Goal: Complete Application Form: Complete application form

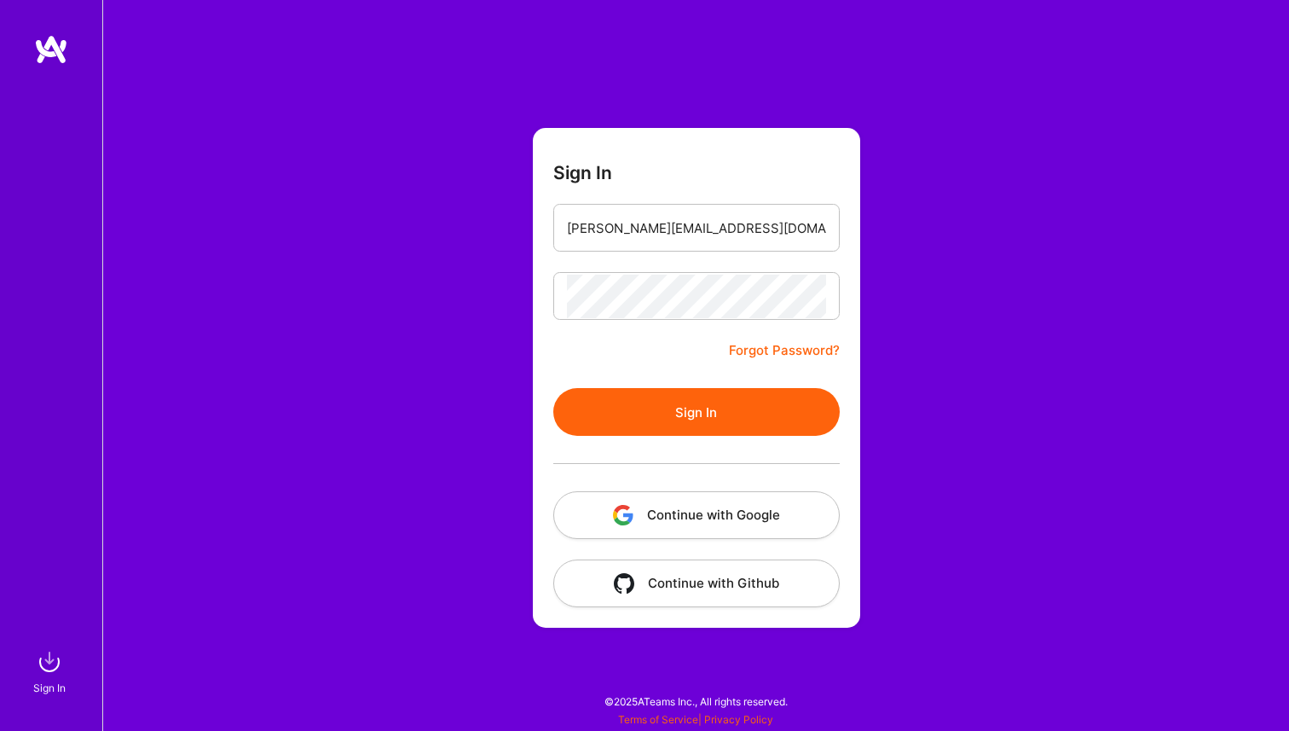
click at [674, 396] on button "Sign In" at bounding box center [696, 412] width 286 height 48
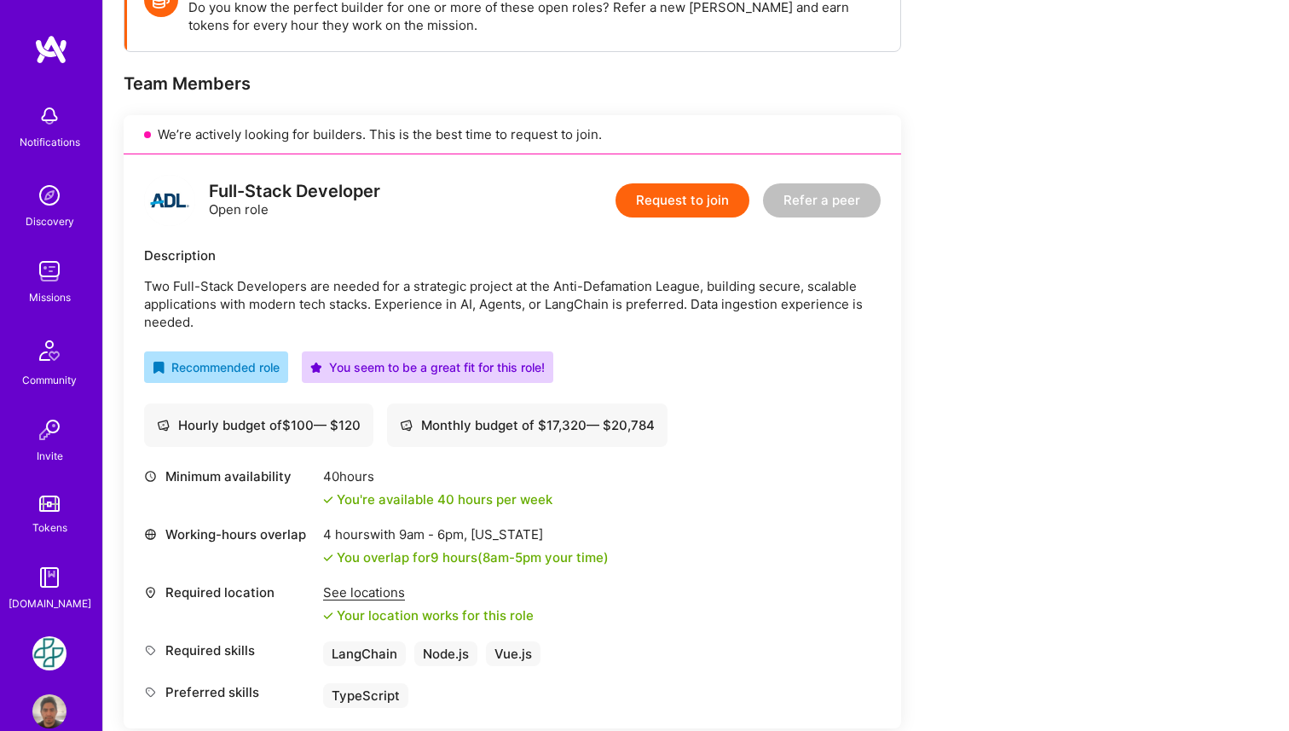
scroll to position [298, 0]
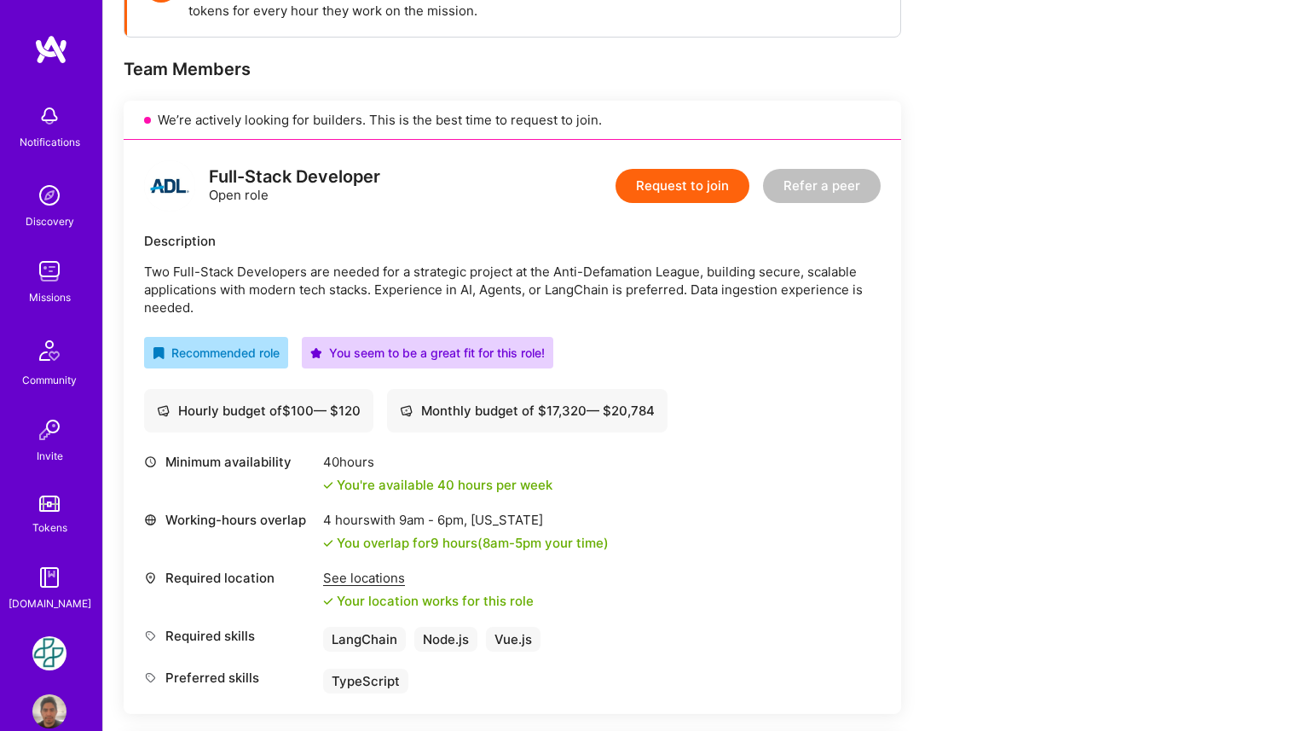
click at [697, 191] on button "Request to join" at bounding box center [683, 186] width 134 height 34
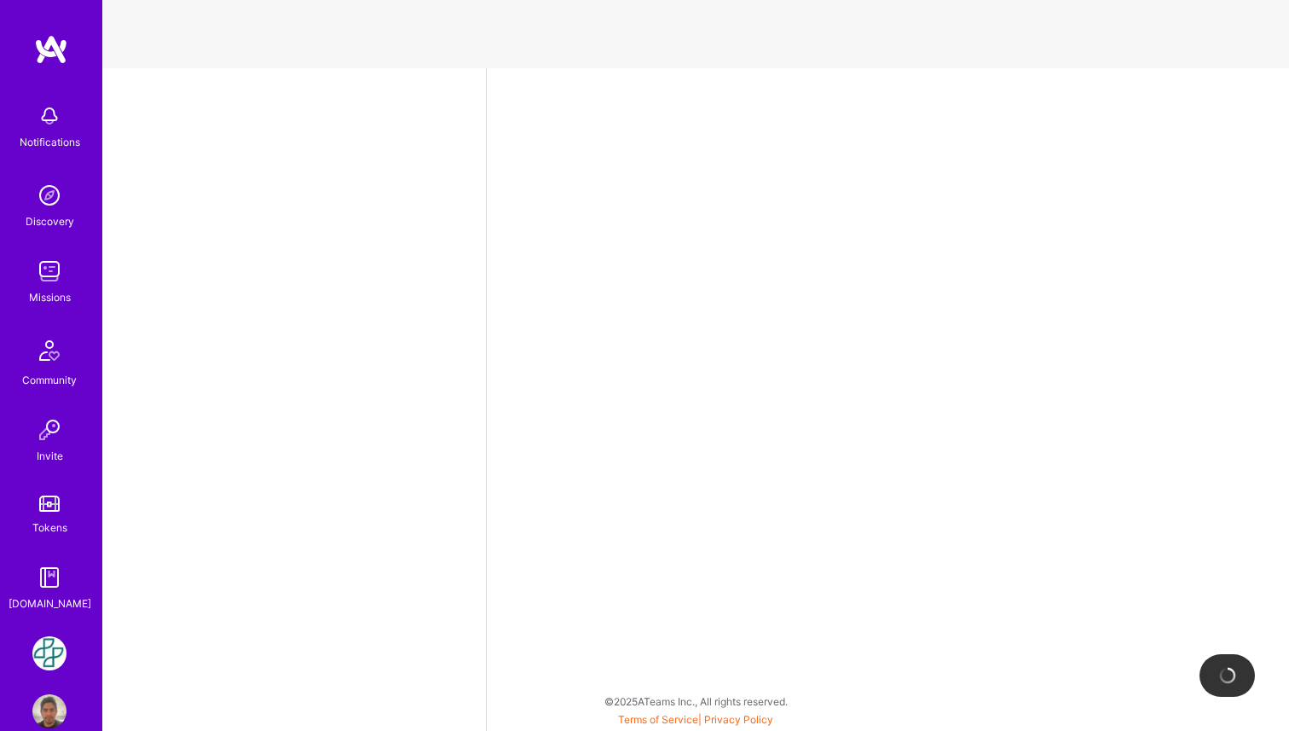
select select "PE"
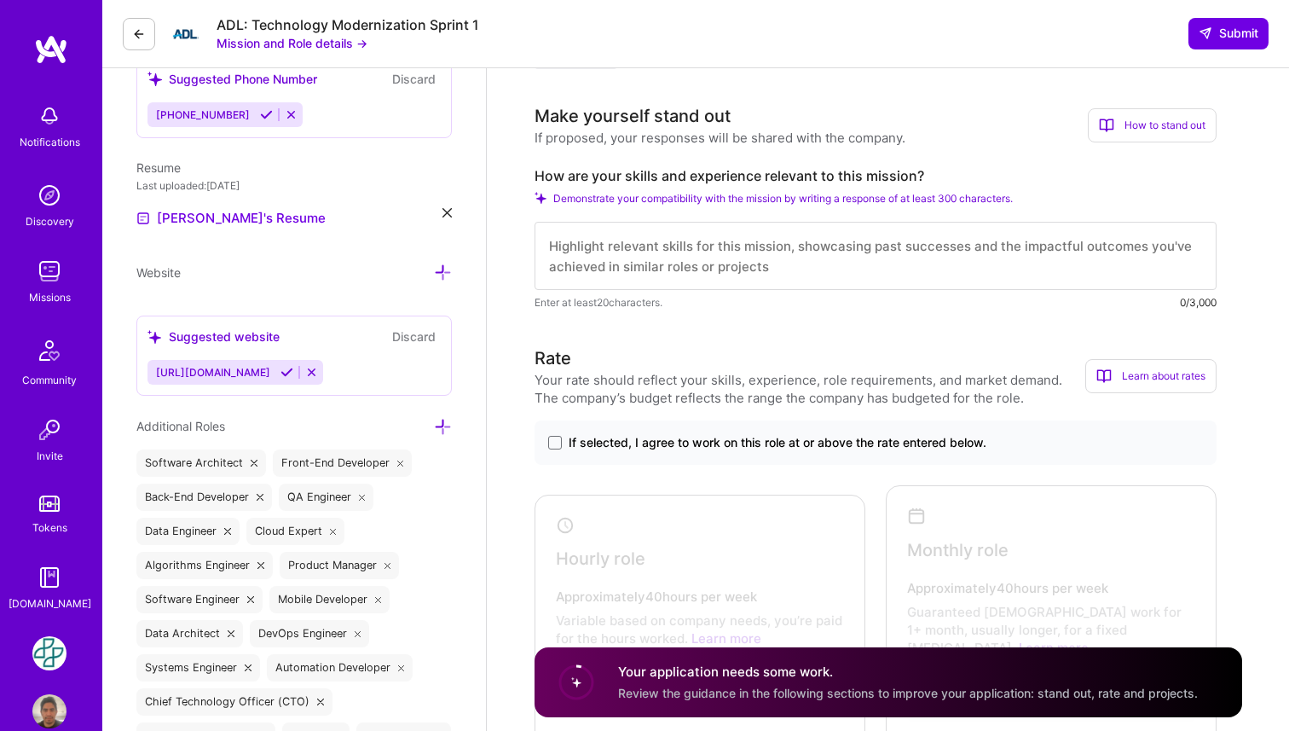
scroll to position [490, 0]
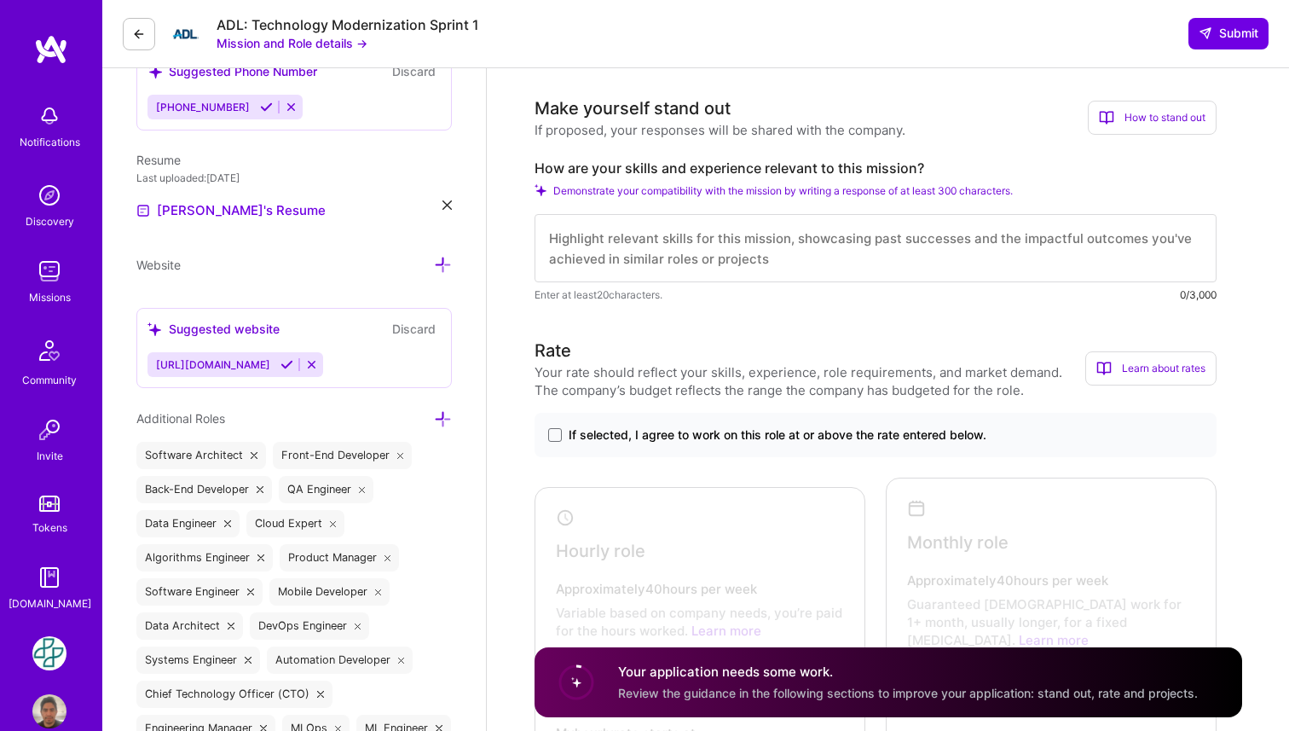
click at [706, 255] on textarea at bounding box center [876, 248] width 682 height 68
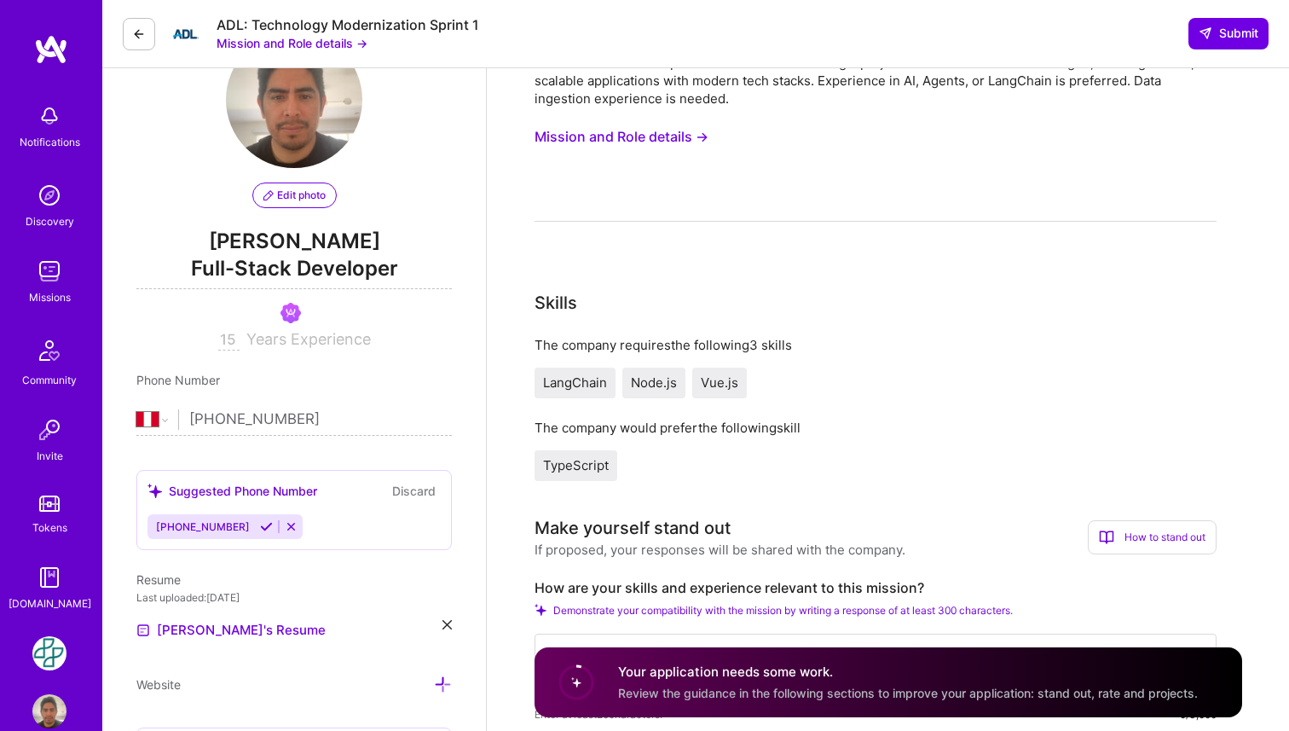
scroll to position [0, 0]
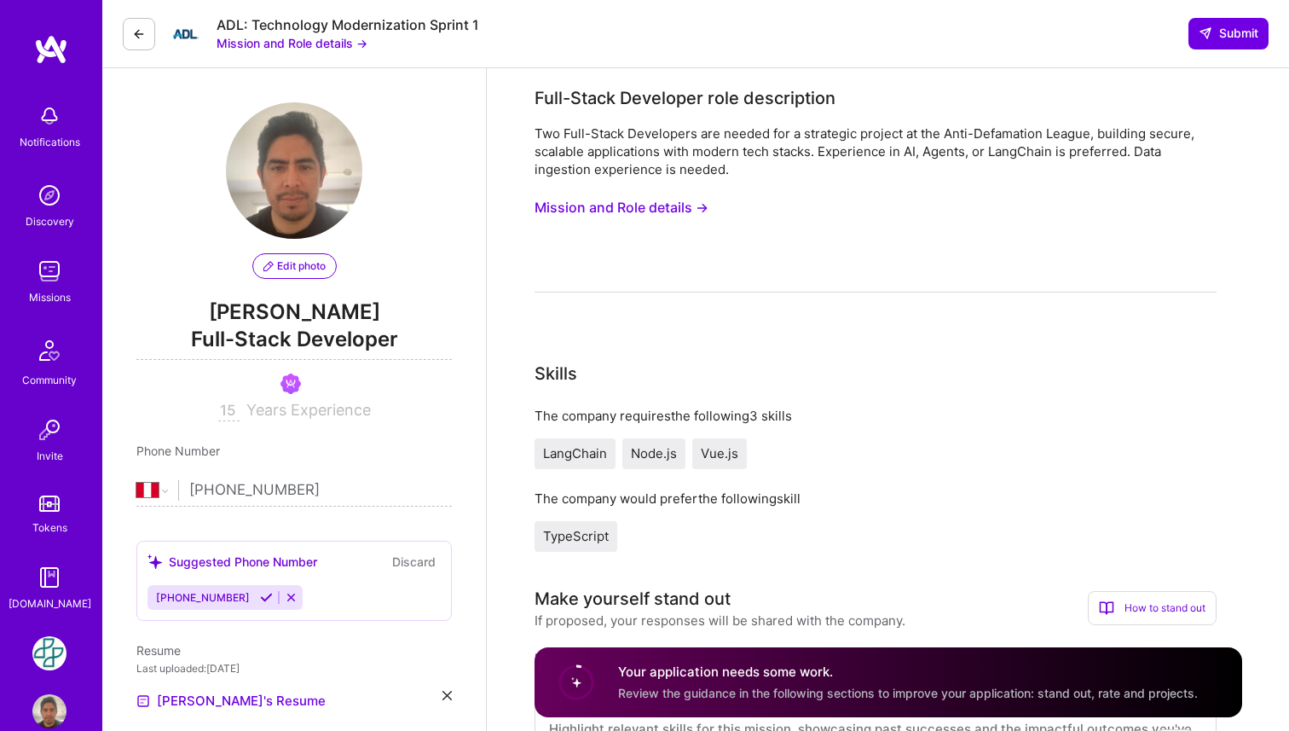
click at [671, 209] on button "Mission and Role details →" at bounding box center [622, 208] width 174 height 32
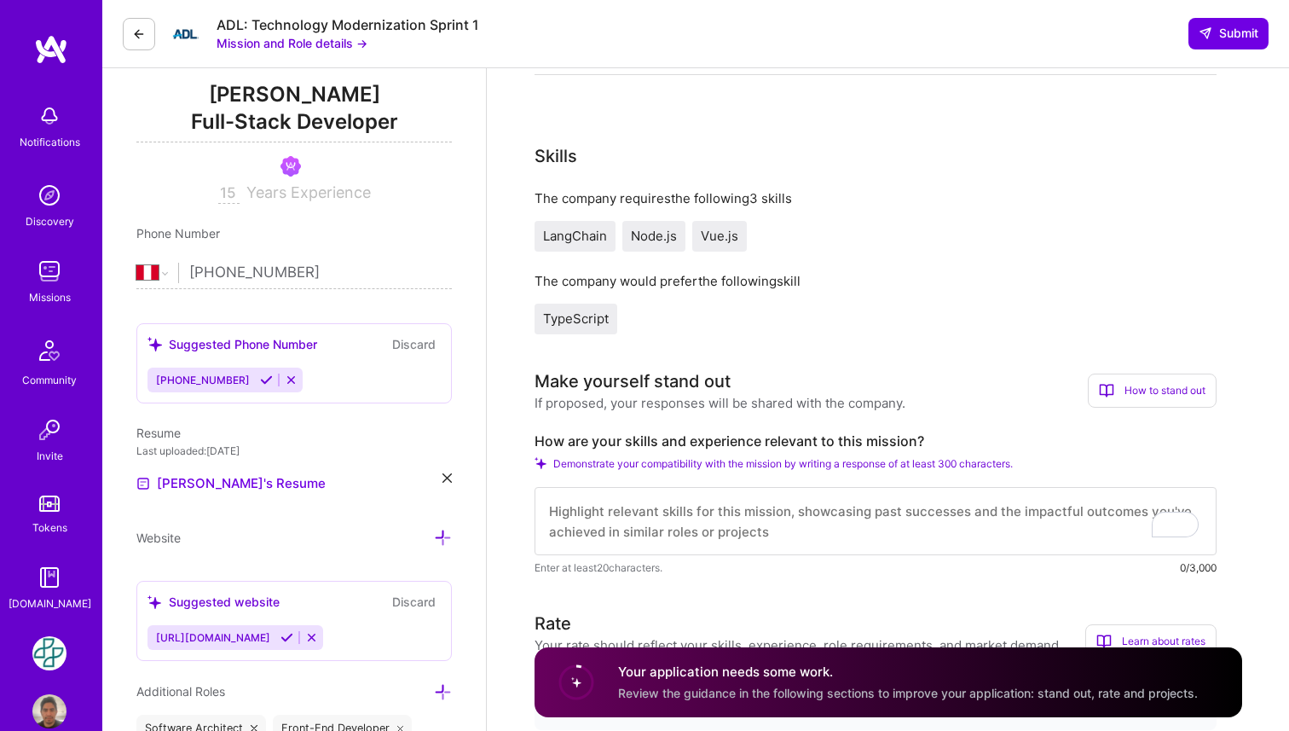
scroll to position [236, 0]
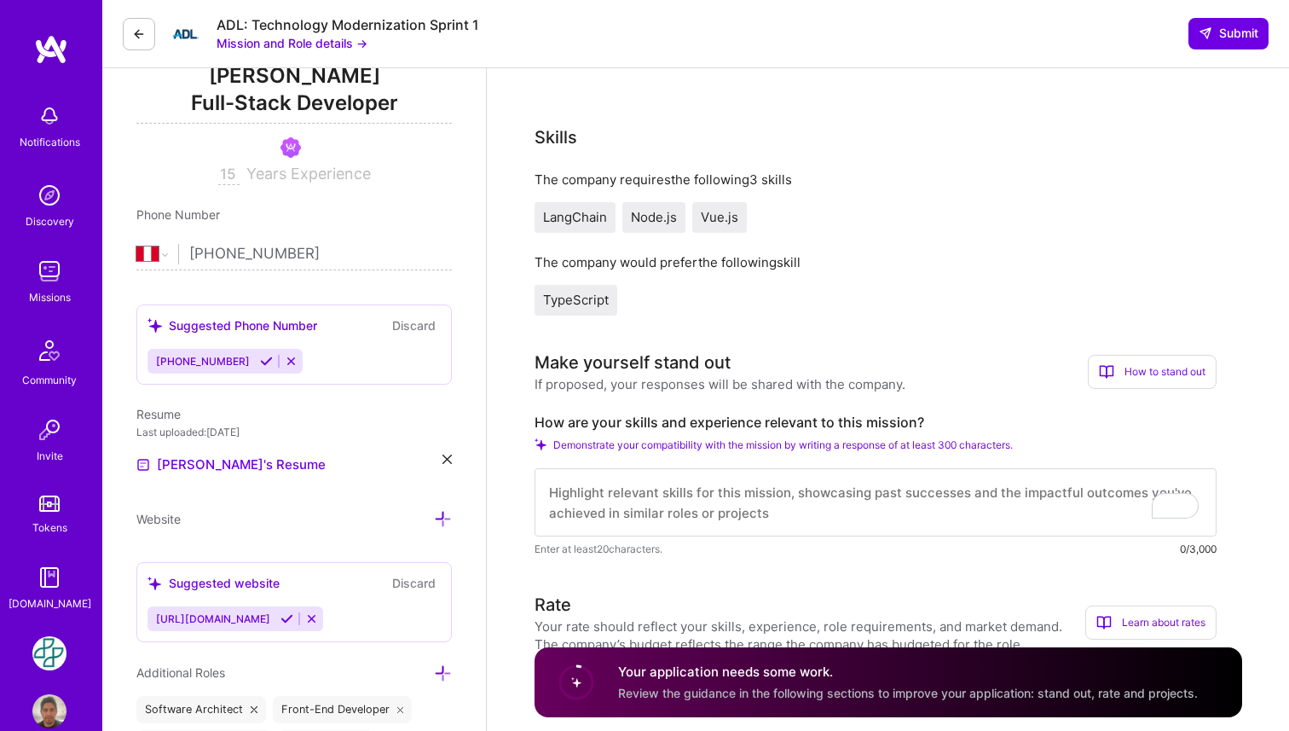
click at [703, 510] on textarea "To enrich screen reader interactions, please activate Accessibility in Grammarl…" at bounding box center [876, 502] width 682 height 68
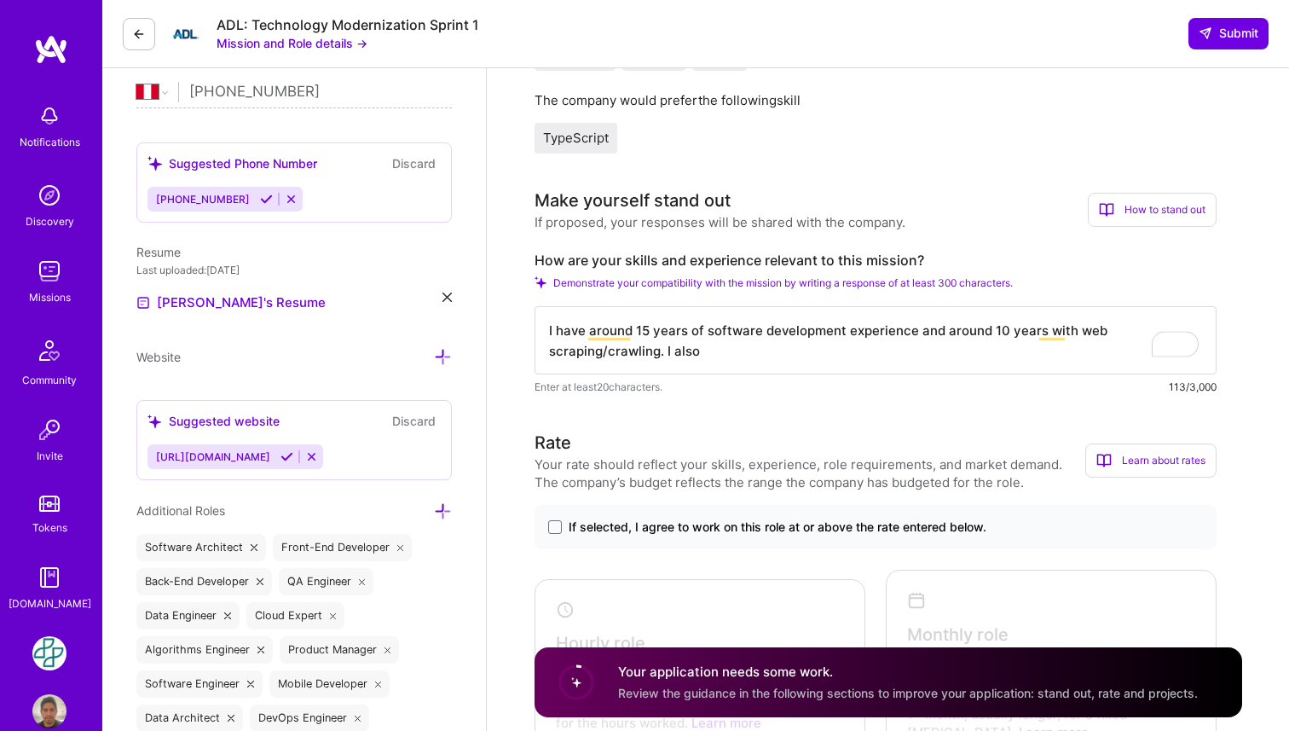
scroll to position [333, 0]
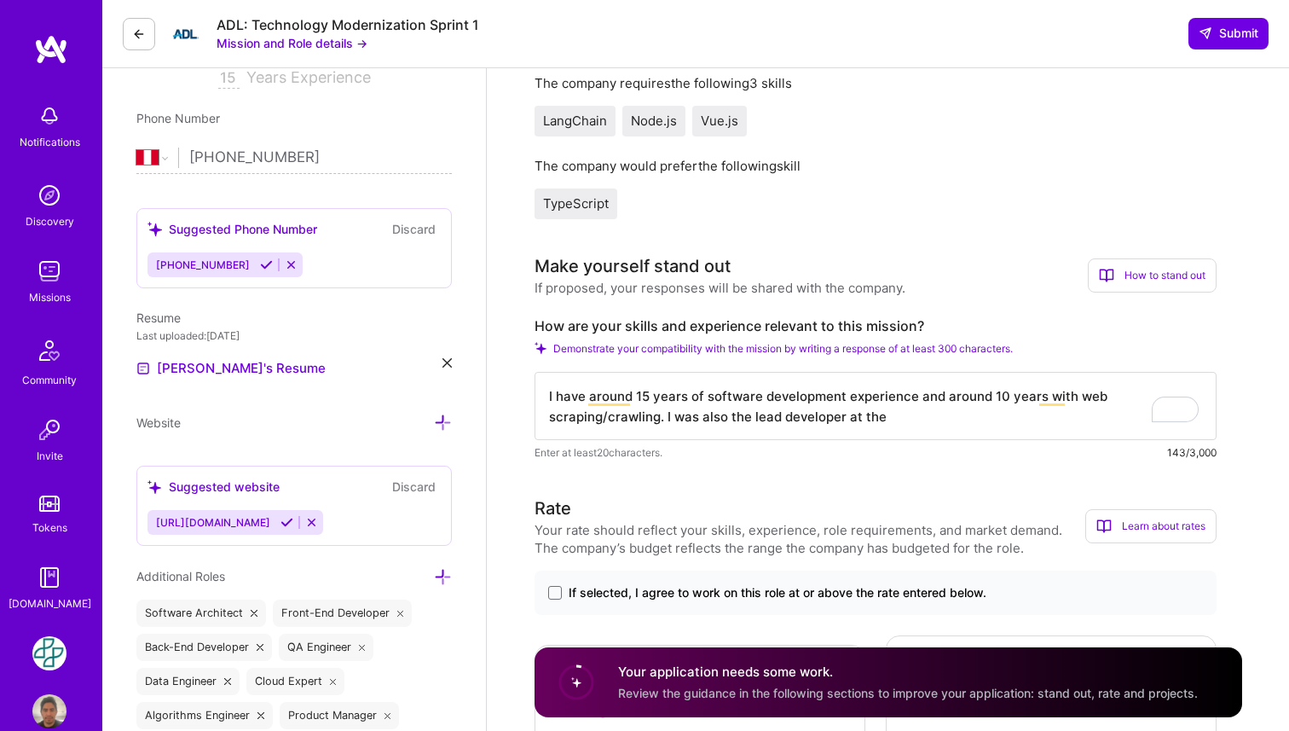
click at [904, 421] on textarea "I have around 15 years of software development experience and around 10 years w…" at bounding box center [876, 406] width 682 height 68
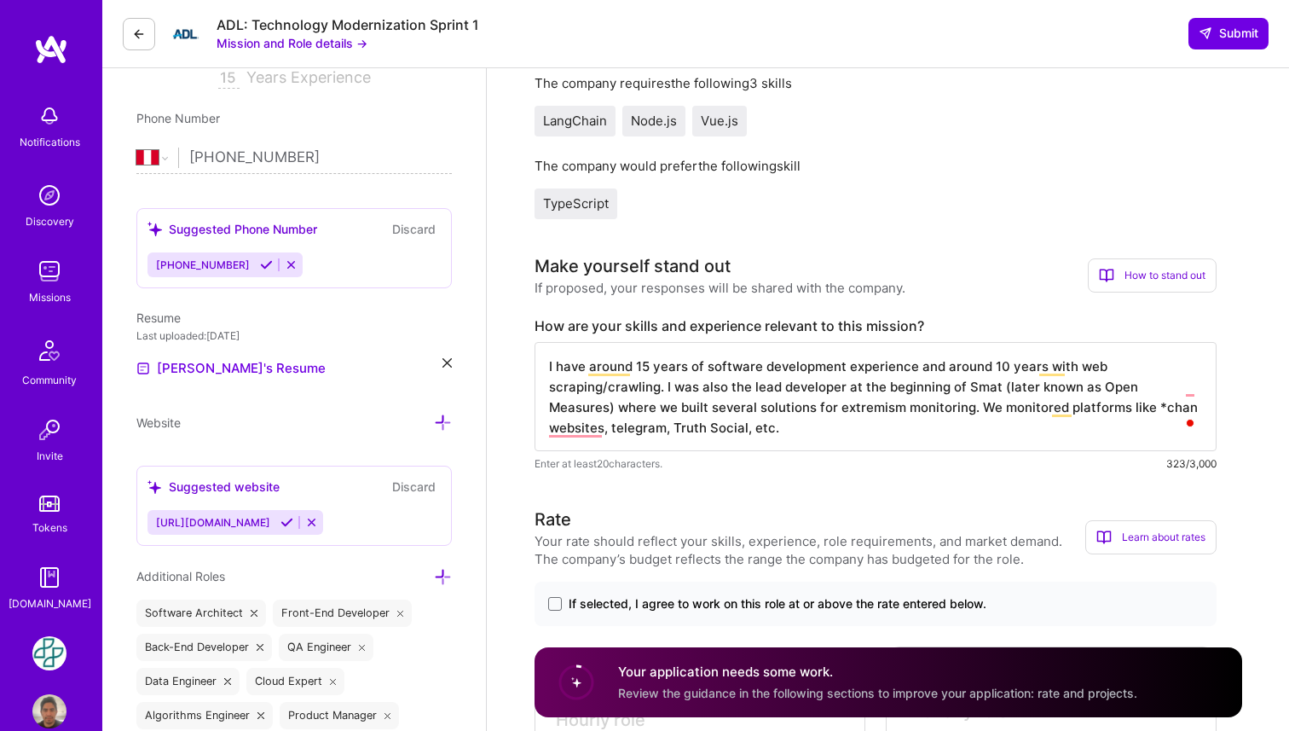
type textarea "I have around 15 years of software development experience and around 10 years w…"
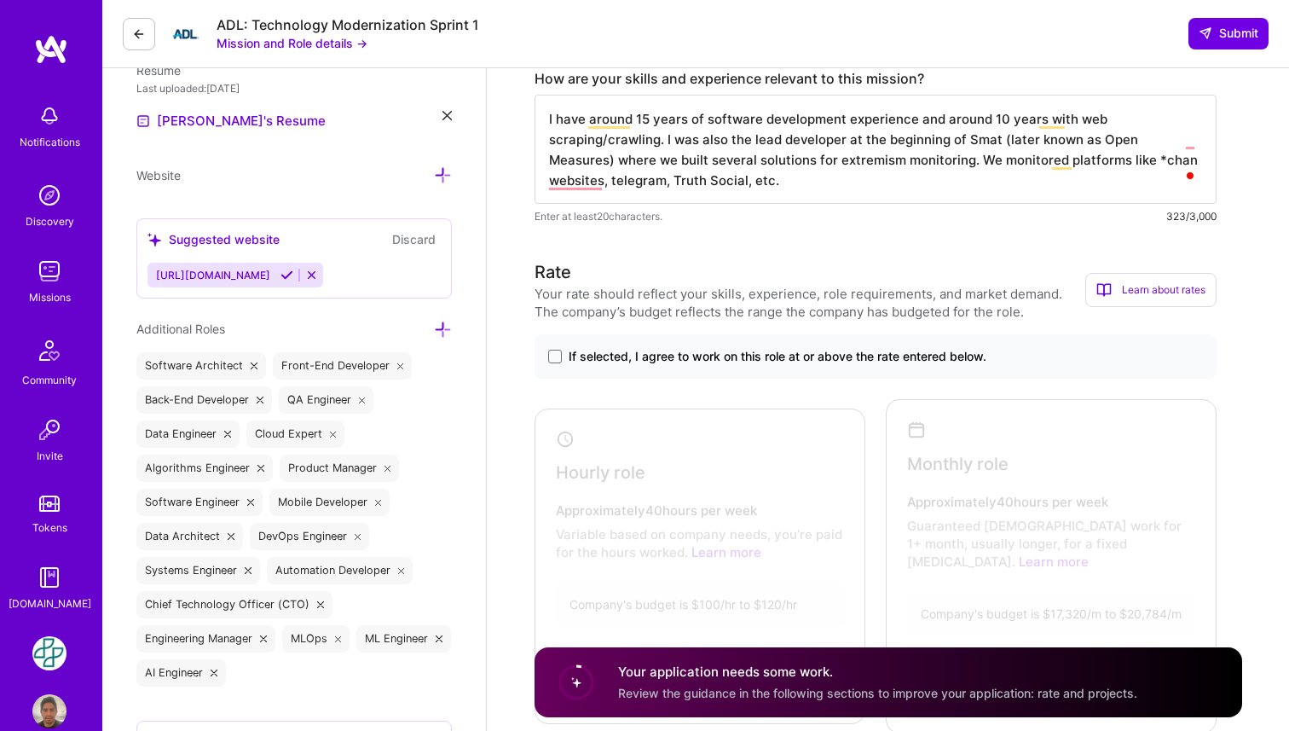
scroll to position [592, 0]
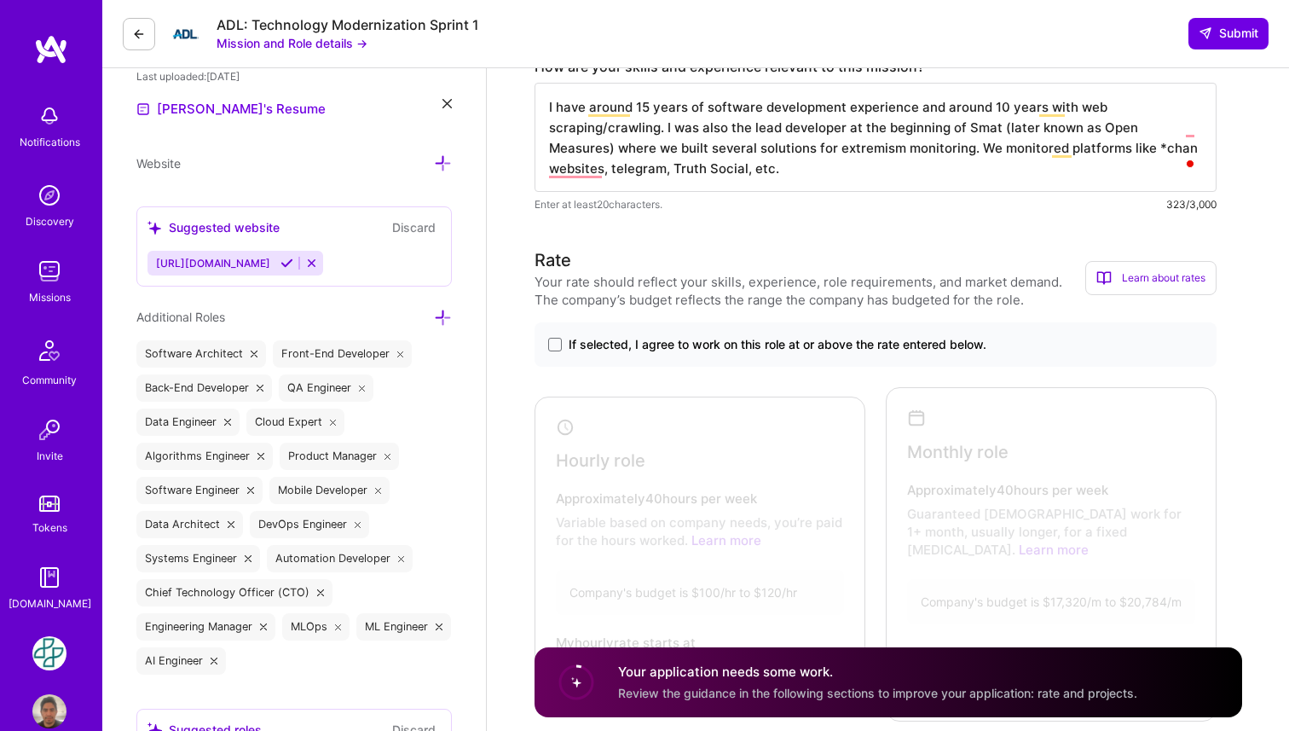
click at [588, 347] on span "If selected, I agree to work on this role at or above the rate entered below." at bounding box center [778, 344] width 418 height 17
click at [0, 0] on input "If selected, I agree to work on this role at or above the rate entered below." at bounding box center [0, 0] width 0 height 0
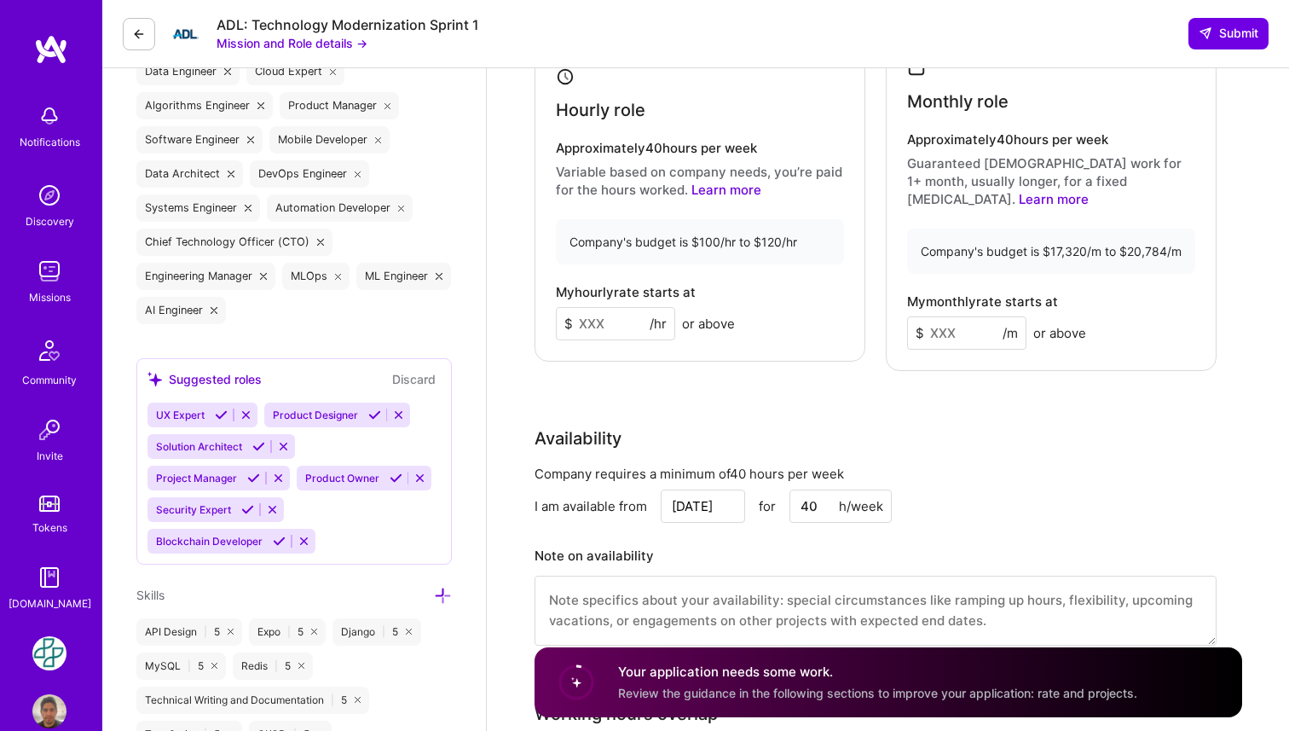
scroll to position [951, 0]
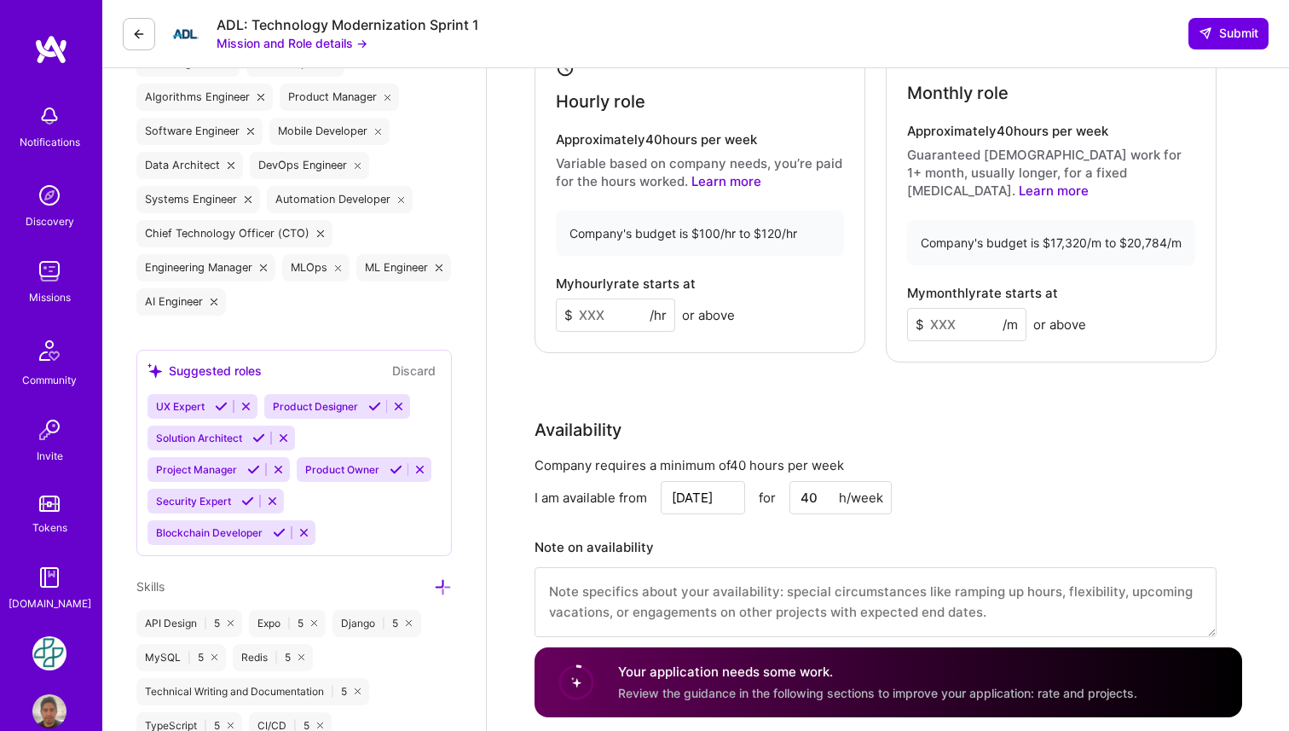
click at [615, 308] on input at bounding box center [615, 314] width 119 height 33
type input "100"
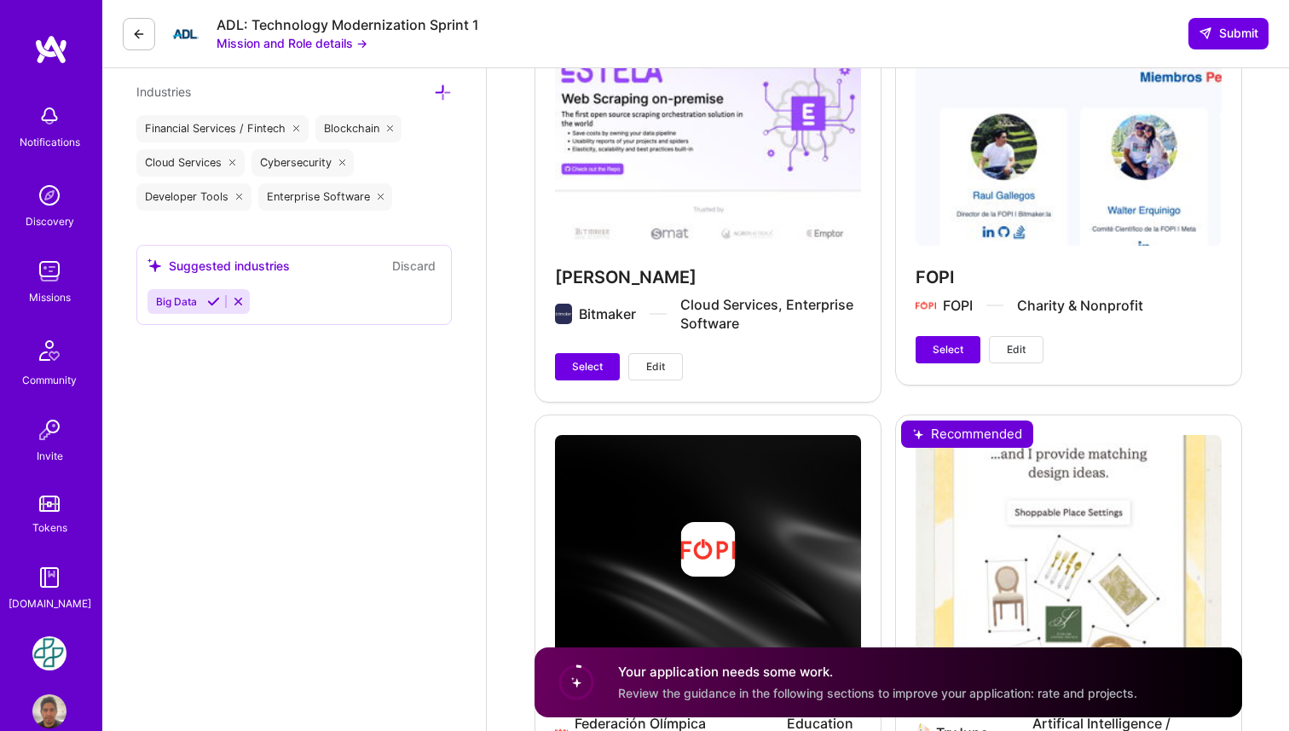
scroll to position [3741, 0]
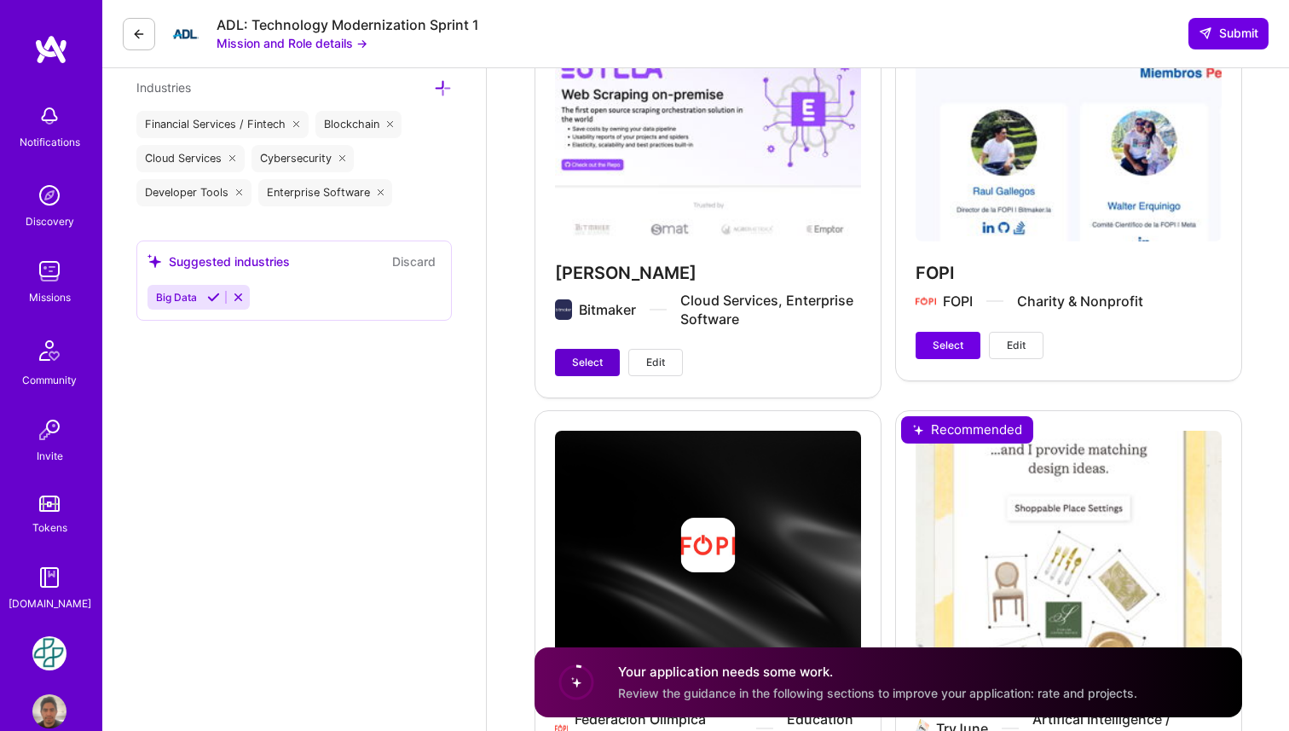
click at [558, 349] on button "Select" at bounding box center [587, 362] width 65 height 27
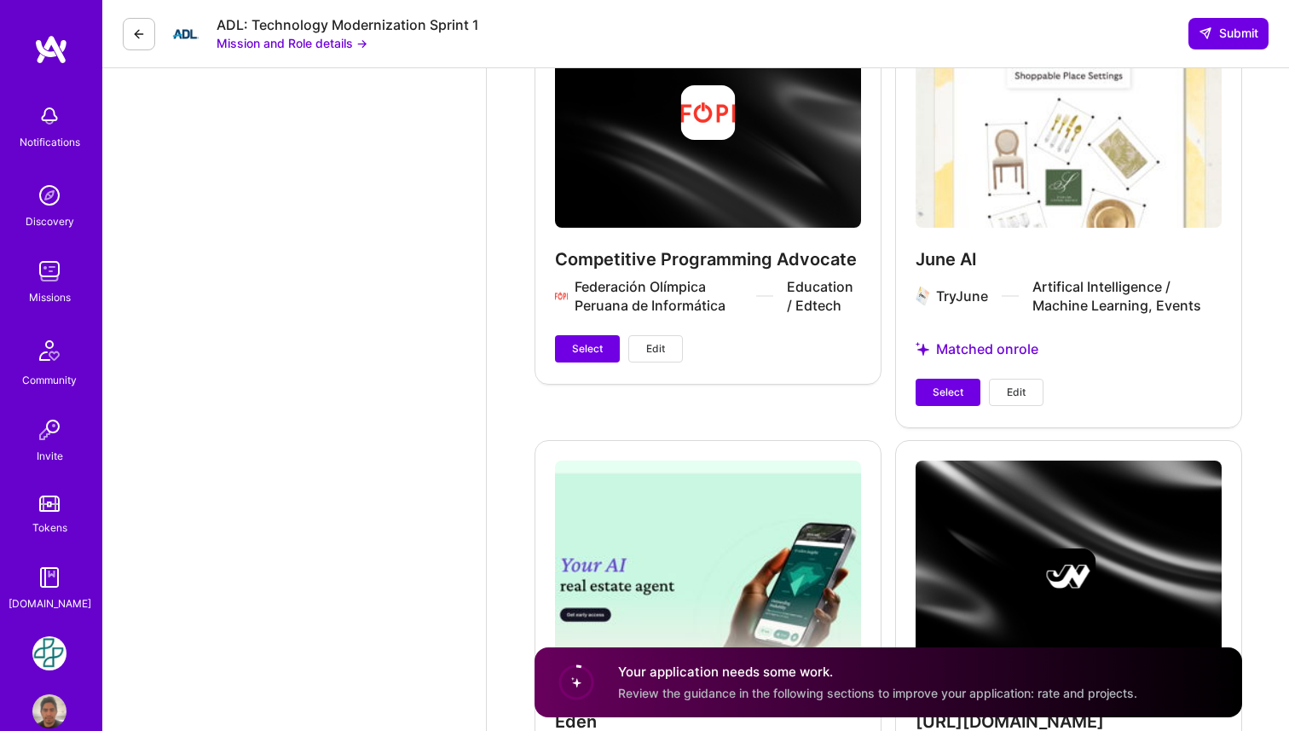
scroll to position [4191, 0]
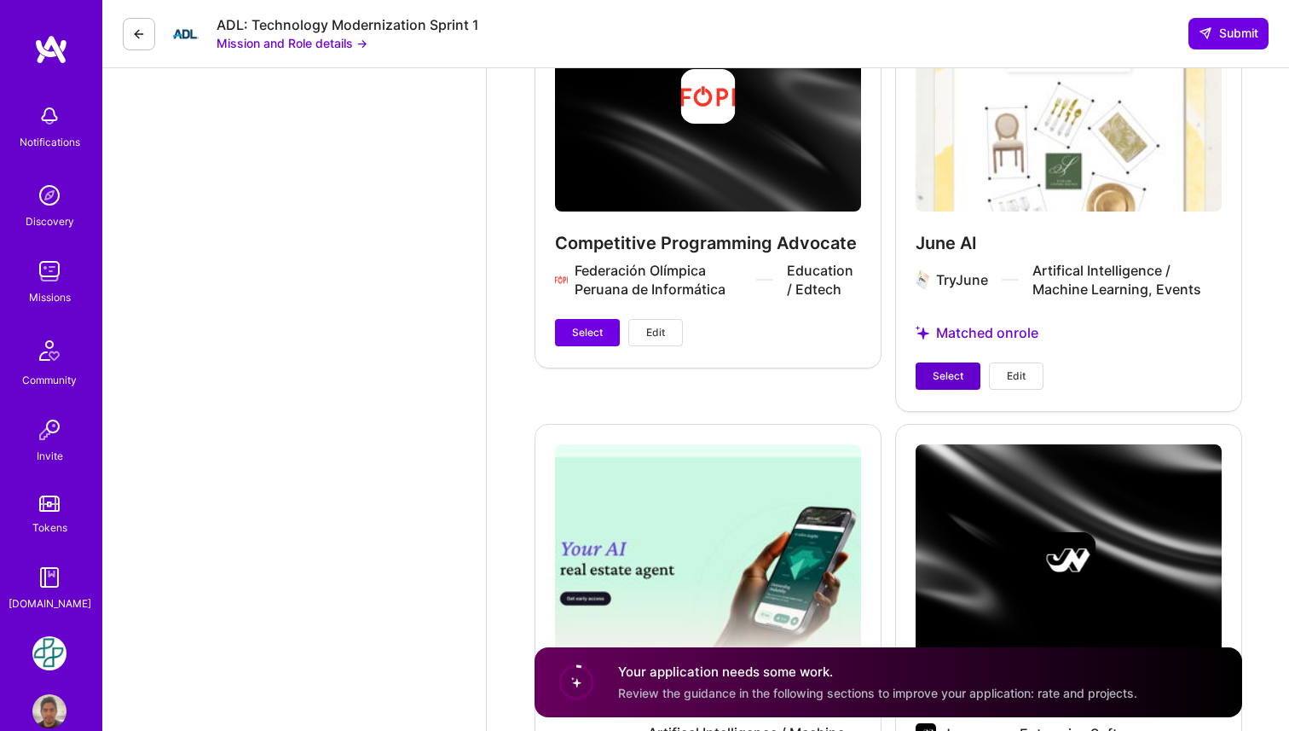
click at [955, 368] on span "Select" at bounding box center [948, 375] width 31 height 15
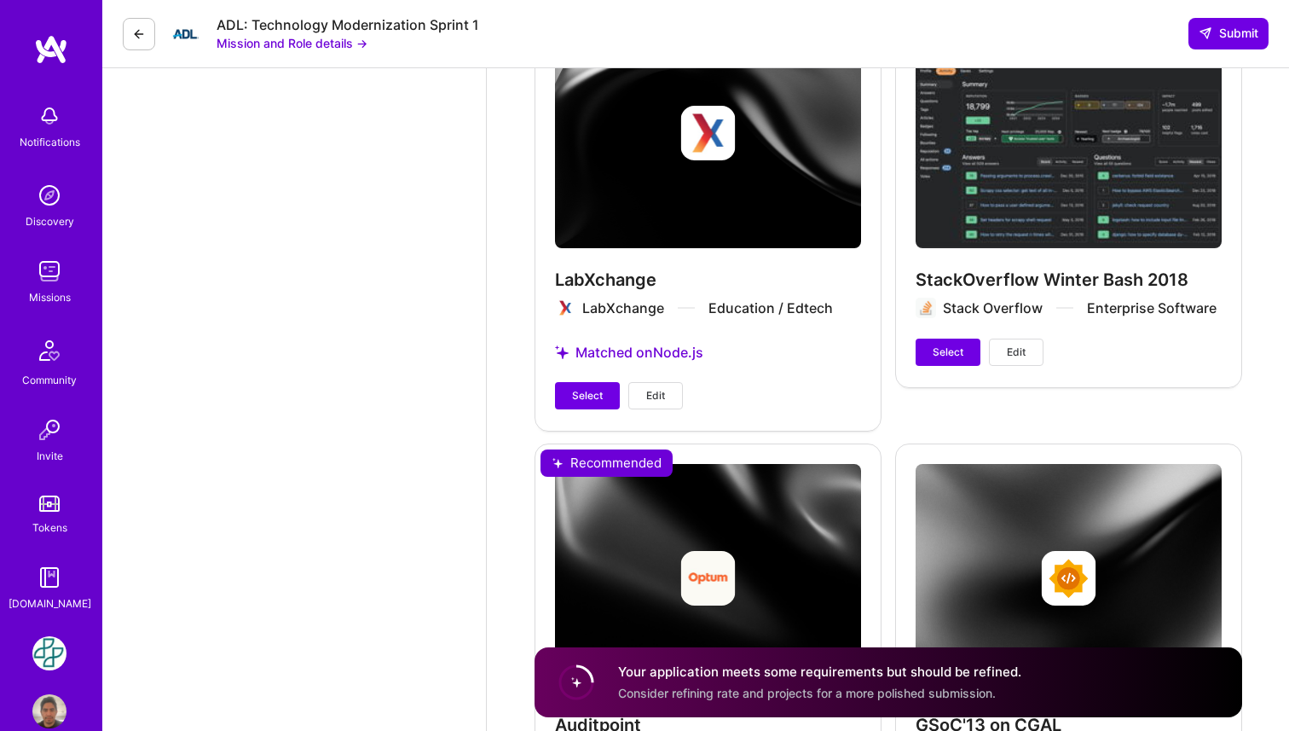
scroll to position [5060, 0]
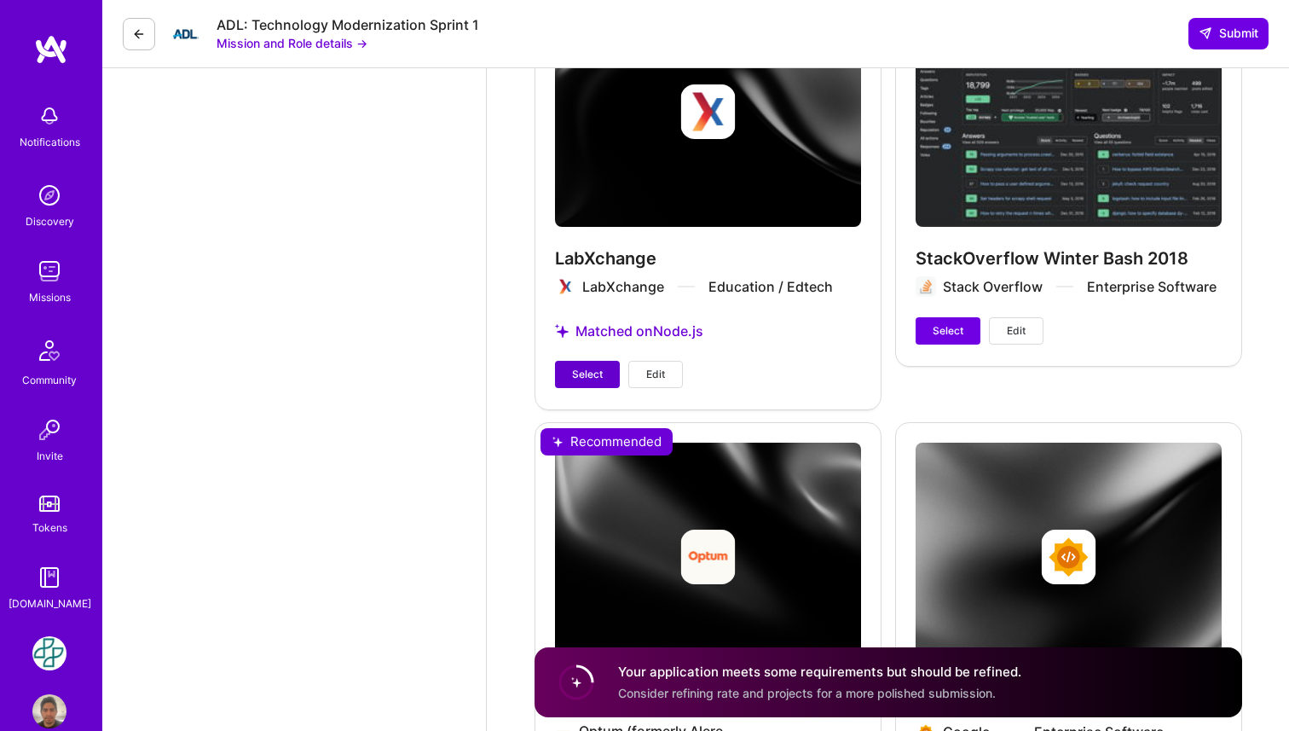
click at [587, 367] on span "Select" at bounding box center [587, 374] width 31 height 15
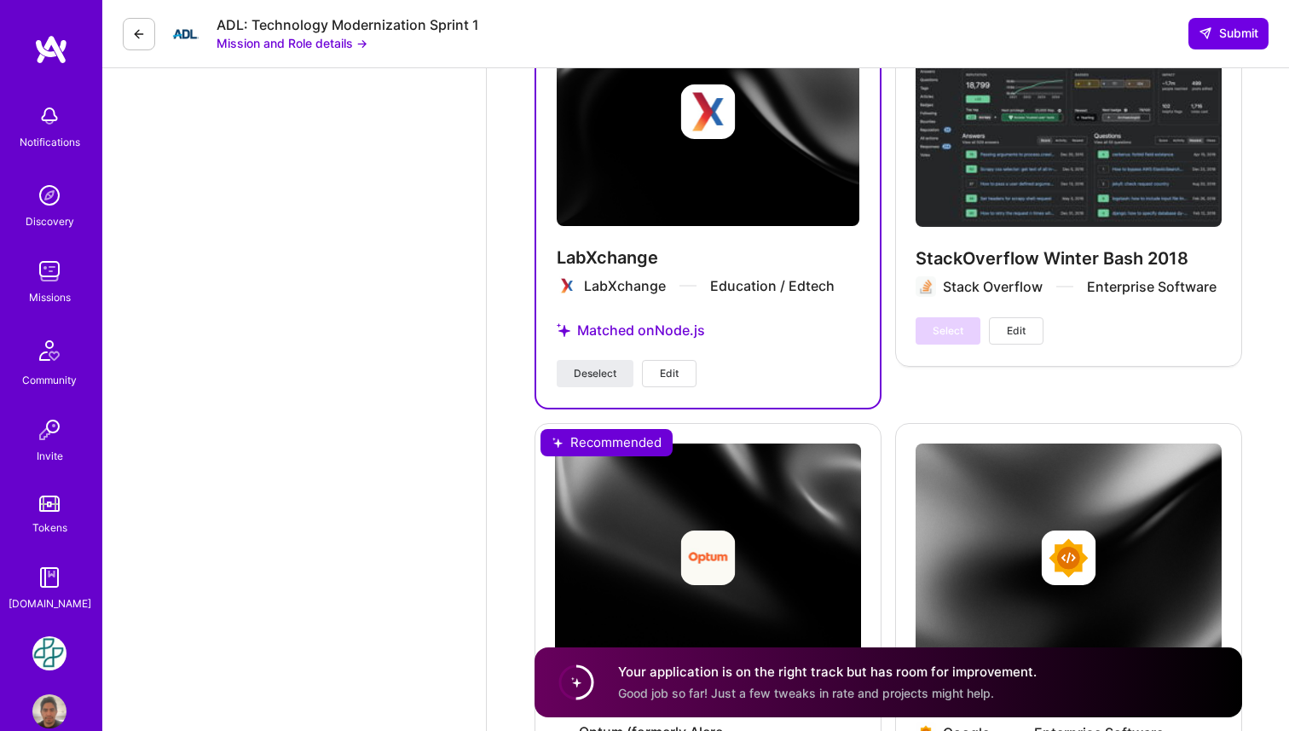
scroll to position [5304, 0]
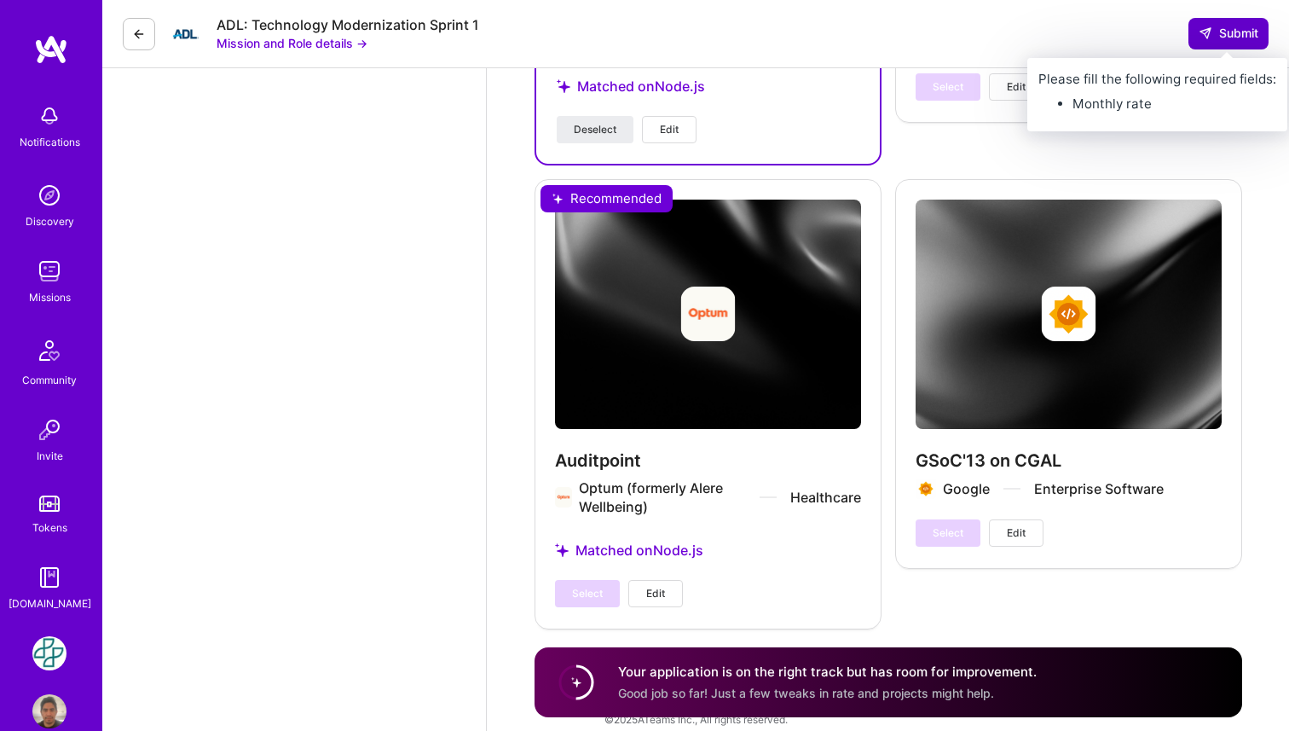
click at [1230, 38] on span "Submit" at bounding box center [1229, 33] width 60 height 17
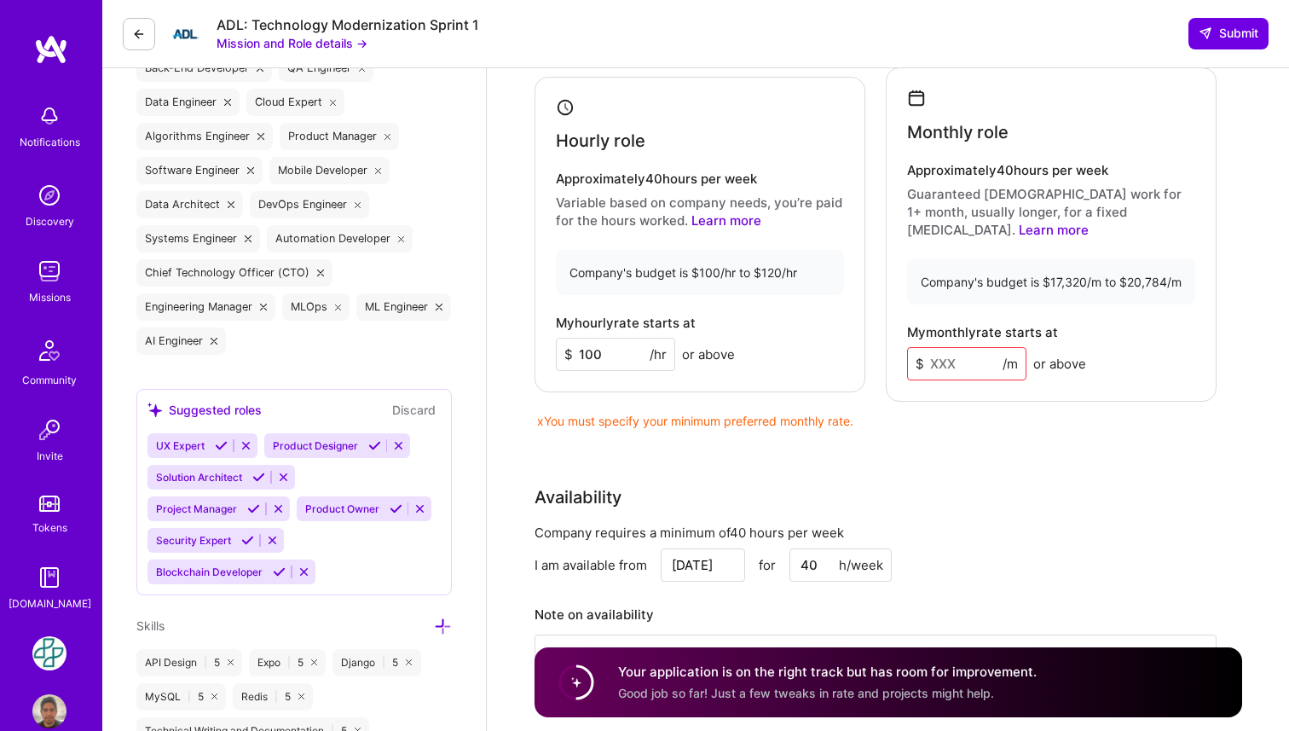
scroll to position [917, 0]
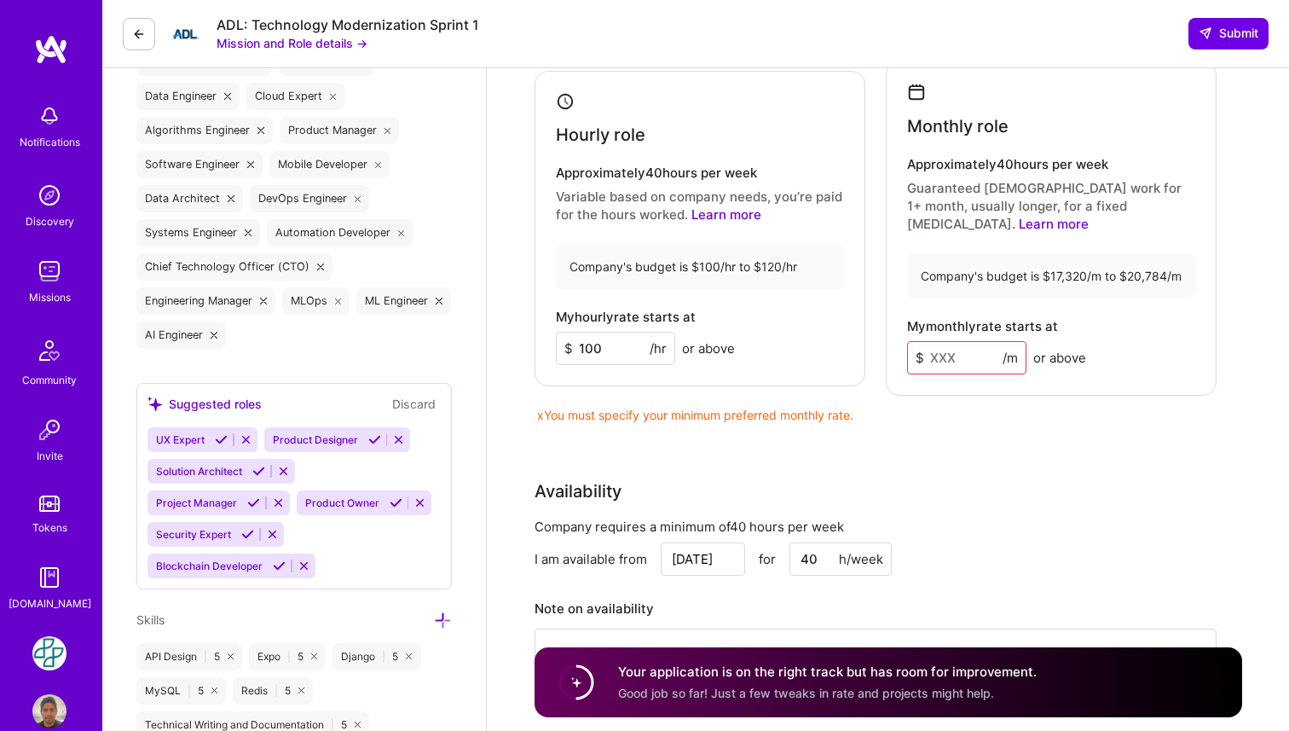
click at [961, 341] on input at bounding box center [966, 357] width 119 height 33
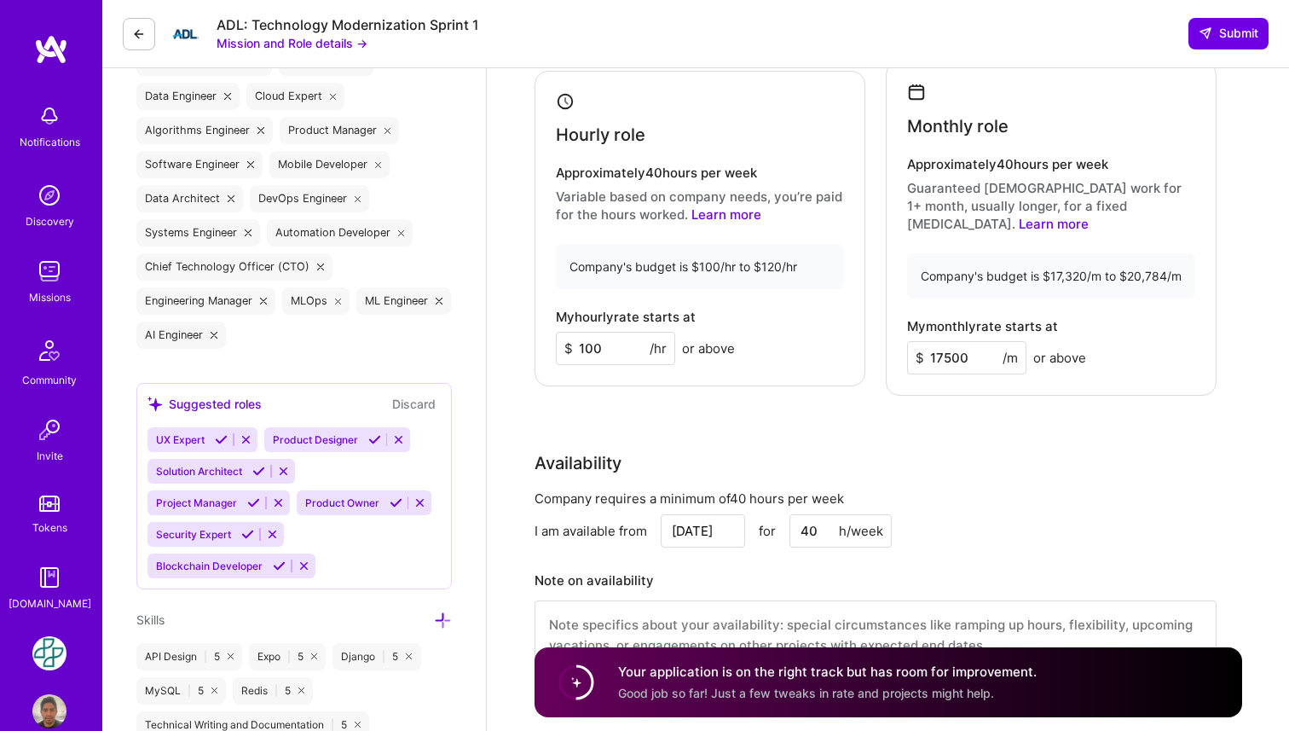
type input "17500"
click at [1056, 450] on div "Availability" at bounding box center [876, 463] width 682 height 26
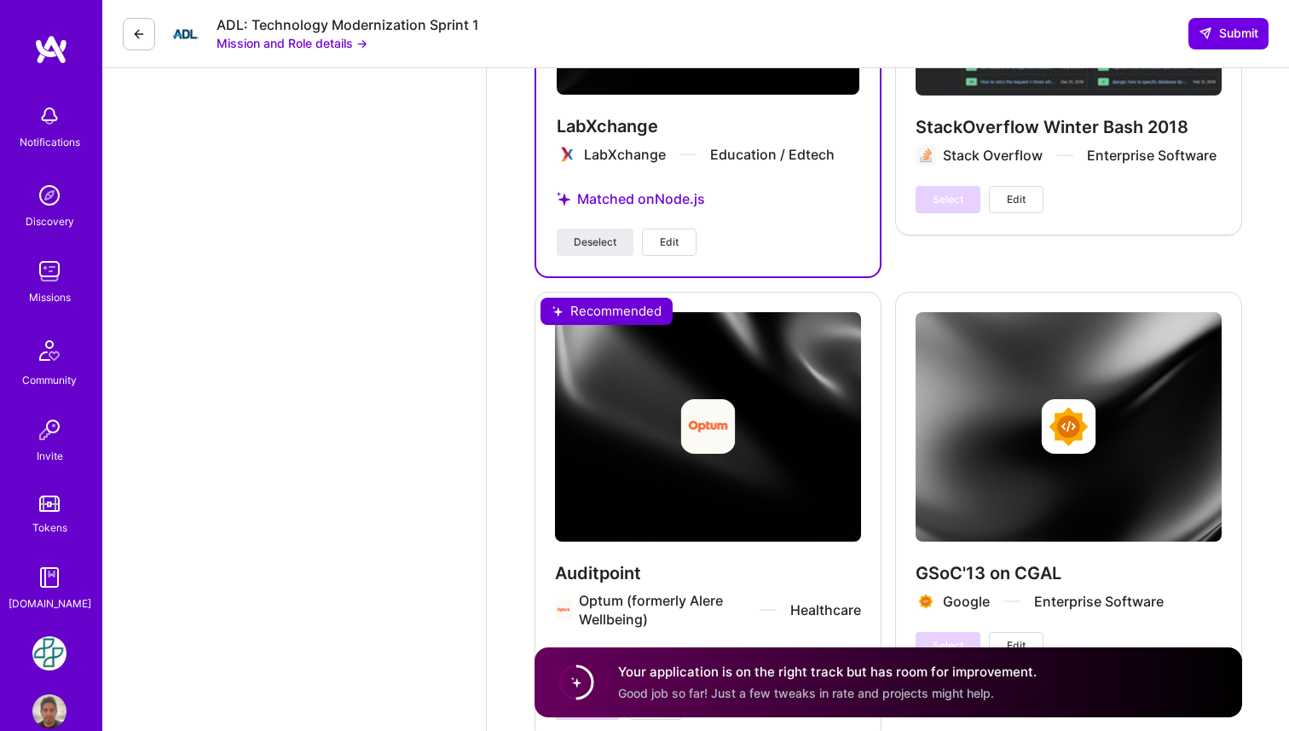
scroll to position [5304, 0]
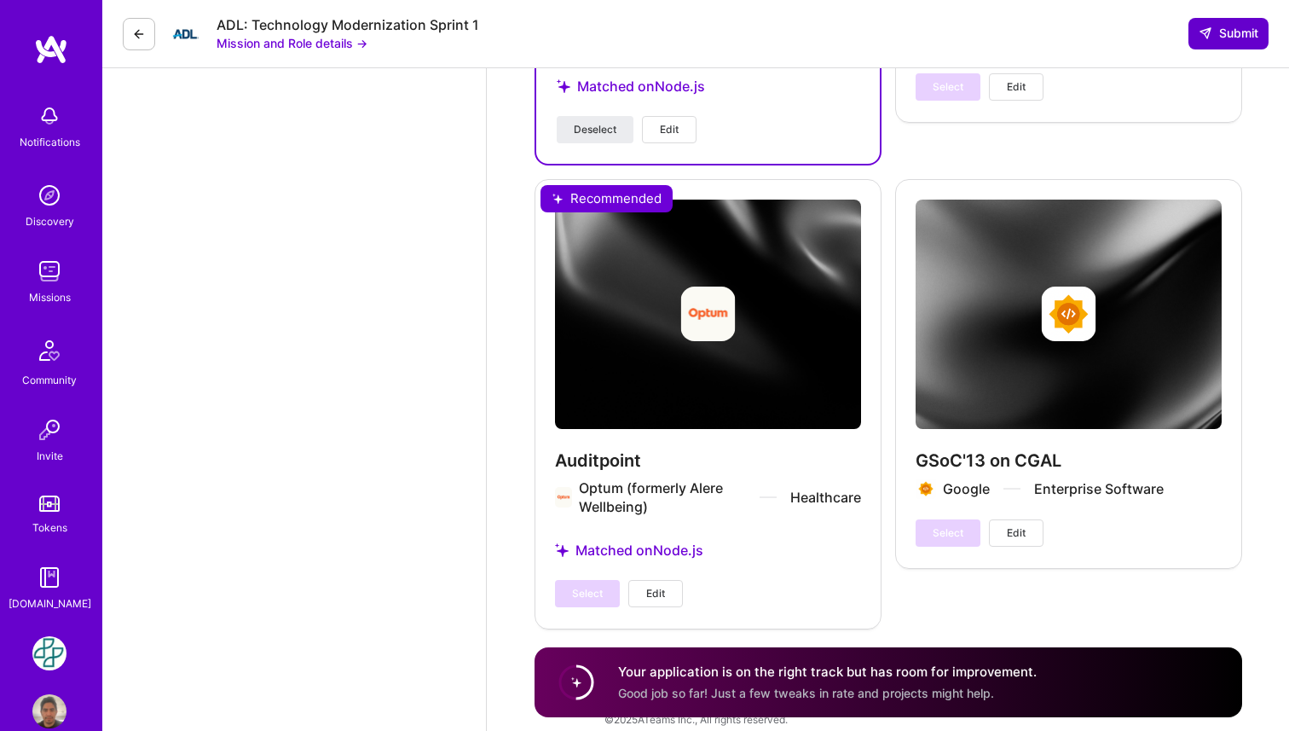
click at [1223, 40] on span "Submit" at bounding box center [1229, 33] width 60 height 17
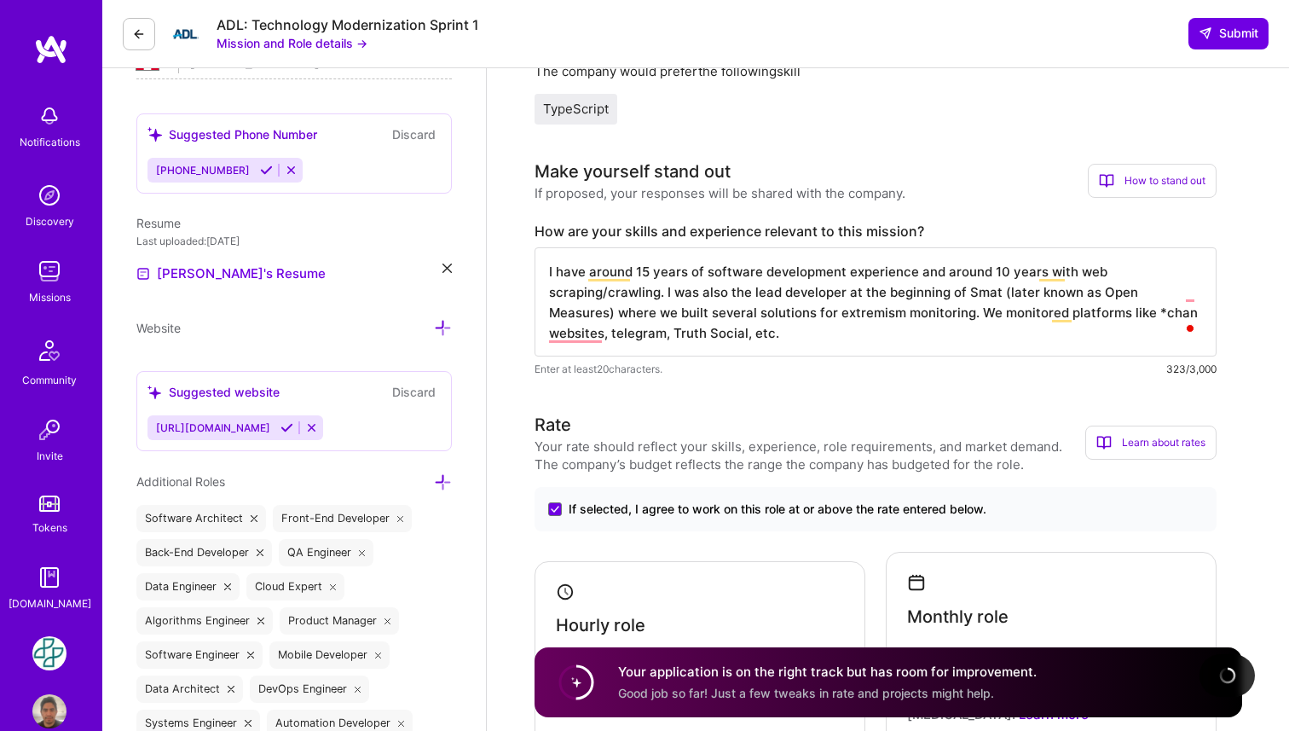
scroll to position [425, 0]
